Goal: Transaction & Acquisition: Purchase product/service

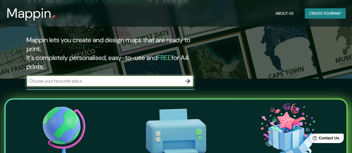
scroll to position [84, 0]
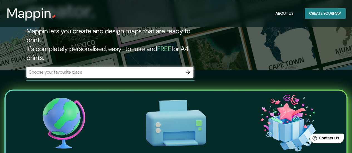
click at [157, 67] on div "​" at bounding box center [109, 72] width 167 height 11
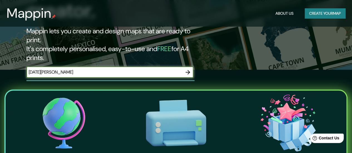
type input "[DATE][PERSON_NAME]"
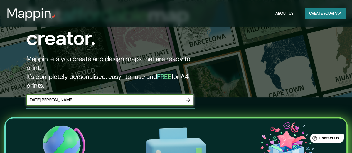
click at [189, 98] on icon "button" at bounding box center [188, 100] width 4 height 4
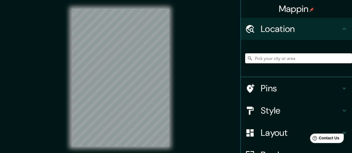
click at [278, 60] on input "Pick your city or area" at bounding box center [298, 58] width 107 height 10
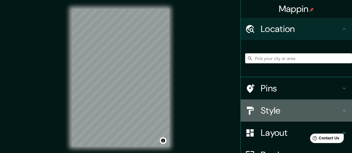
click at [277, 115] on h4 "Style" at bounding box center [301, 110] width 80 height 11
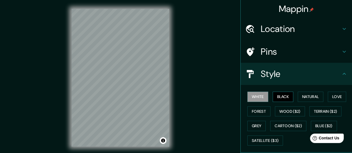
click at [283, 97] on button "Black" at bounding box center [283, 97] width 21 height 10
click at [256, 97] on button "White" at bounding box center [257, 97] width 21 height 10
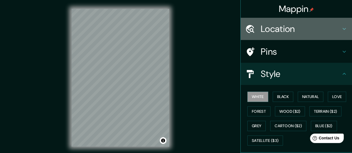
click at [289, 26] on h4 "Location" at bounding box center [301, 28] width 80 height 11
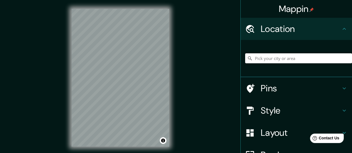
click at [281, 60] on input "Pick your city or area" at bounding box center [298, 58] width 107 height 10
click at [258, 58] on input "Pick your city or area" at bounding box center [298, 58] width 107 height 10
type input "[GEOGRAPHIC_DATA]"
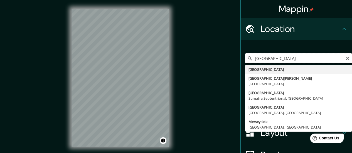
click at [263, 60] on input "[GEOGRAPHIC_DATA]" at bounding box center [298, 58] width 107 height 10
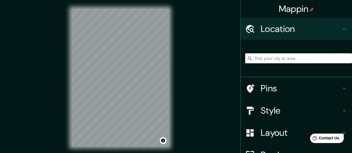
click at [293, 60] on input "Pick your city or area" at bounding box center [298, 58] width 107 height 10
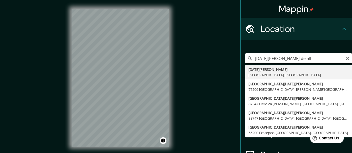
type input "[DATE][GEOGRAPHIC_DATA][PERSON_NAME], [GEOGRAPHIC_DATA], [GEOGRAPHIC_DATA]"
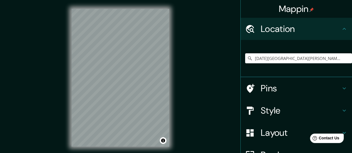
click at [269, 112] on h4 "Style" at bounding box center [301, 110] width 80 height 11
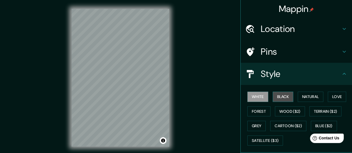
click at [278, 97] on button "Black" at bounding box center [283, 97] width 21 height 10
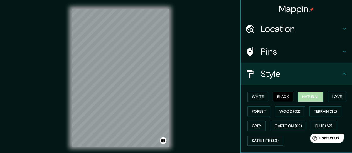
click at [308, 98] on button "Natural" at bounding box center [311, 97] width 26 height 10
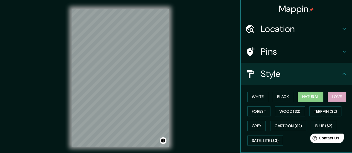
click at [335, 98] on button "Love" at bounding box center [337, 97] width 18 height 10
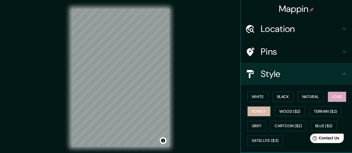
click at [259, 112] on button "Forest" at bounding box center [258, 112] width 23 height 10
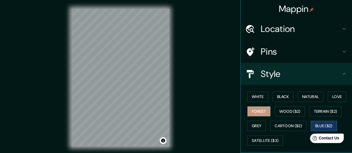
click at [323, 125] on button "Blue ($2)" at bounding box center [324, 126] width 26 height 10
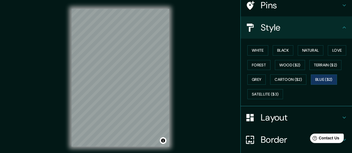
scroll to position [90, 0]
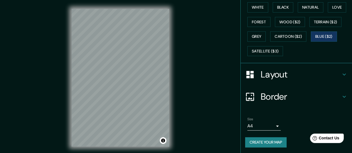
click at [274, 124] on body "Mappin Location [DATE][GEOGRAPHIC_DATA][PERSON_NAME], [GEOGRAPHIC_DATA], [GEOGR…" at bounding box center [176, 76] width 352 height 153
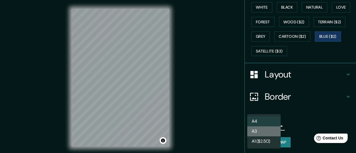
click at [268, 129] on li "A3" at bounding box center [263, 132] width 33 height 10
type input "a4"
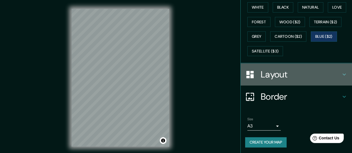
click at [289, 73] on h4 "Layout" at bounding box center [301, 74] width 80 height 11
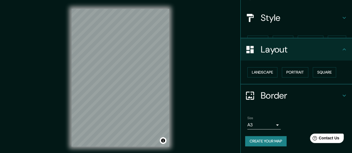
scroll to position [46, 0]
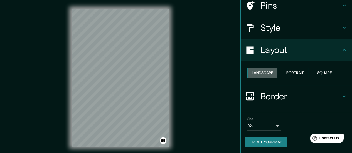
click at [257, 74] on button "Landscape" at bounding box center [262, 73] width 30 height 10
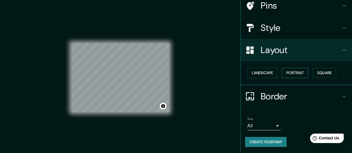
click at [291, 74] on button "Portrait" at bounding box center [295, 73] width 26 height 10
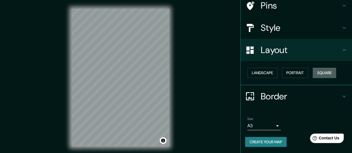
click at [327, 74] on button "Square" at bounding box center [324, 73] width 23 height 10
